Goal: Navigation & Orientation: Find specific page/section

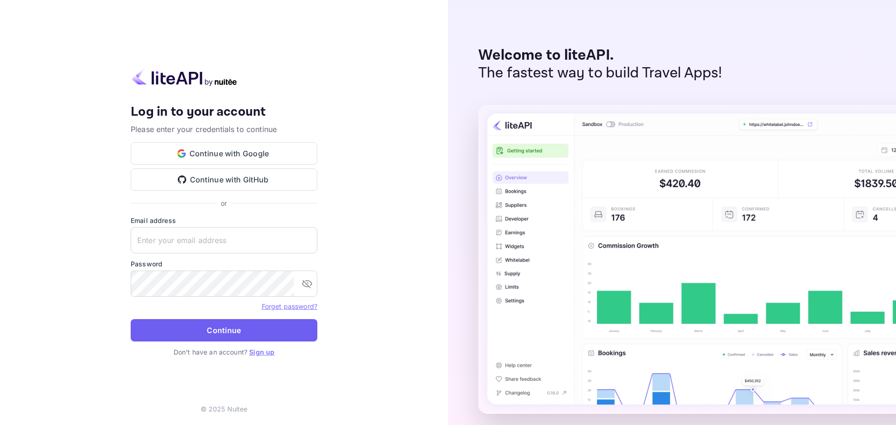
type input "[EMAIL_ADDRESS][DOMAIN_NAME]"
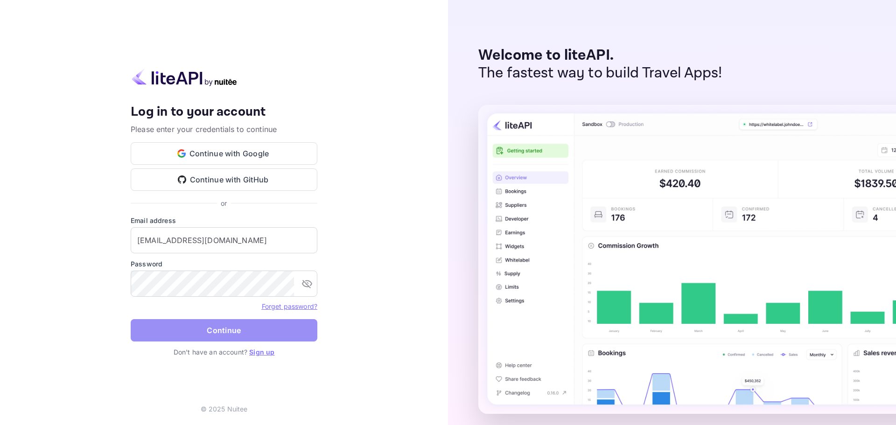
click at [237, 330] on button "Continue" at bounding box center [224, 330] width 187 height 22
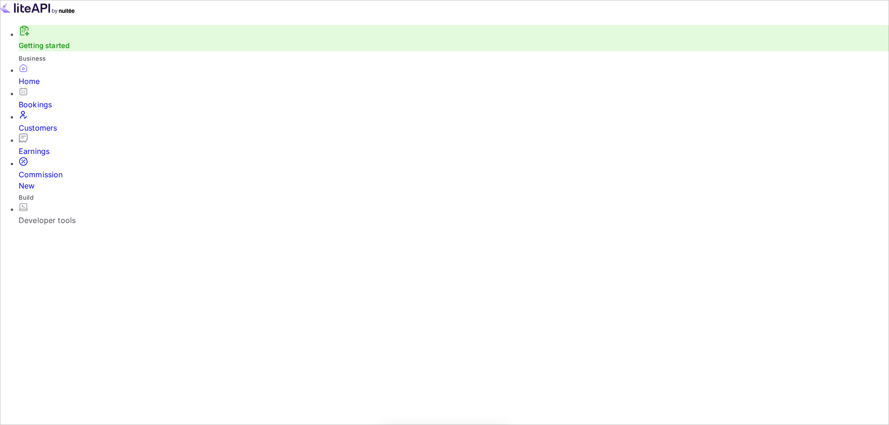
scroll to position [145, 235]
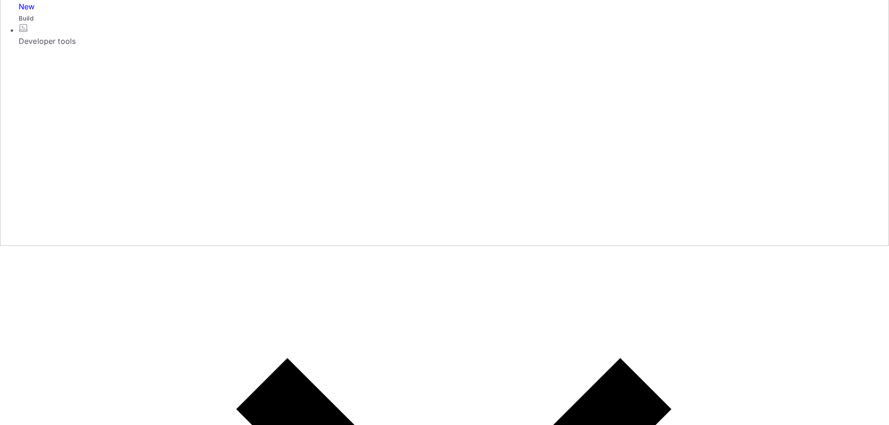
scroll to position [179, 0]
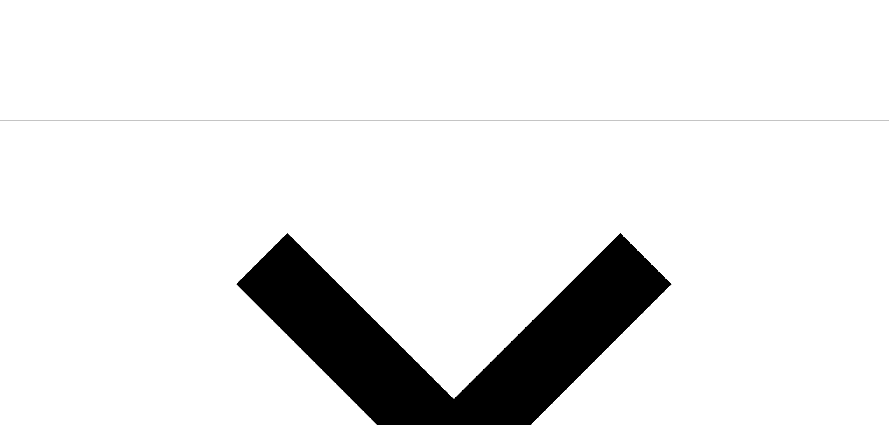
scroll to position [304, 0]
